Goal: Information Seeking & Learning: Learn about a topic

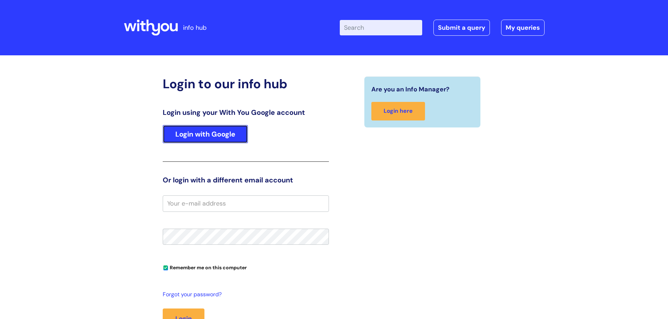
click at [232, 131] on link "Login with Google" at bounding box center [205, 134] width 85 height 18
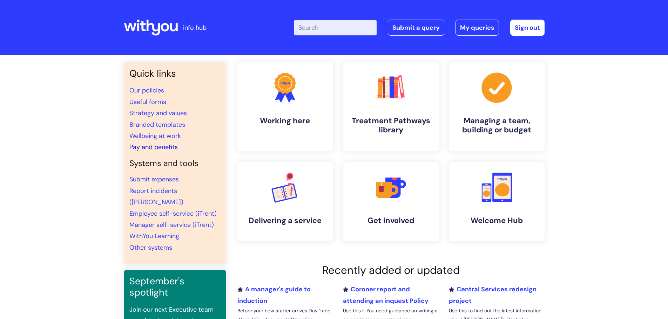
click at [152, 144] on link "Pay and benefits" at bounding box center [153, 147] width 48 height 8
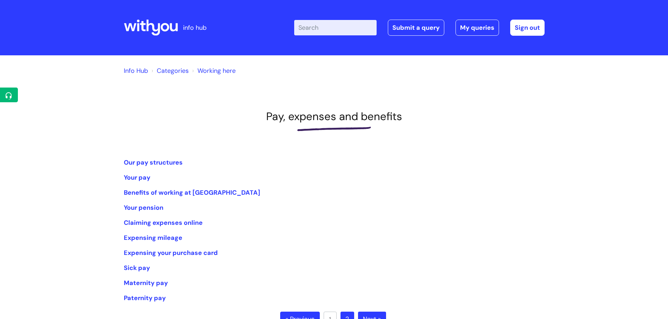
click at [151, 158] on li "Our pay structures" at bounding box center [334, 162] width 421 height 11
click at [152, 162] on link "Our pay structures" at bounding box center [153, 162] width 59 height 8
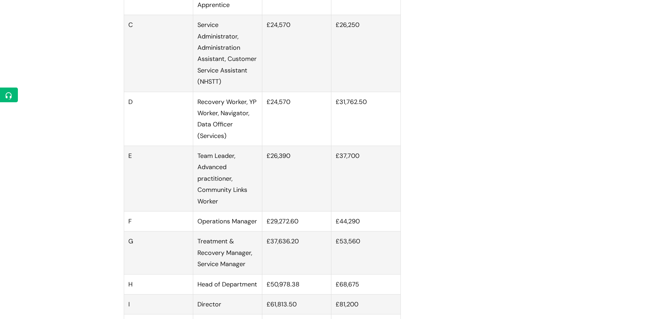
scroll to position [500, 0]
